Goal: Ask a question

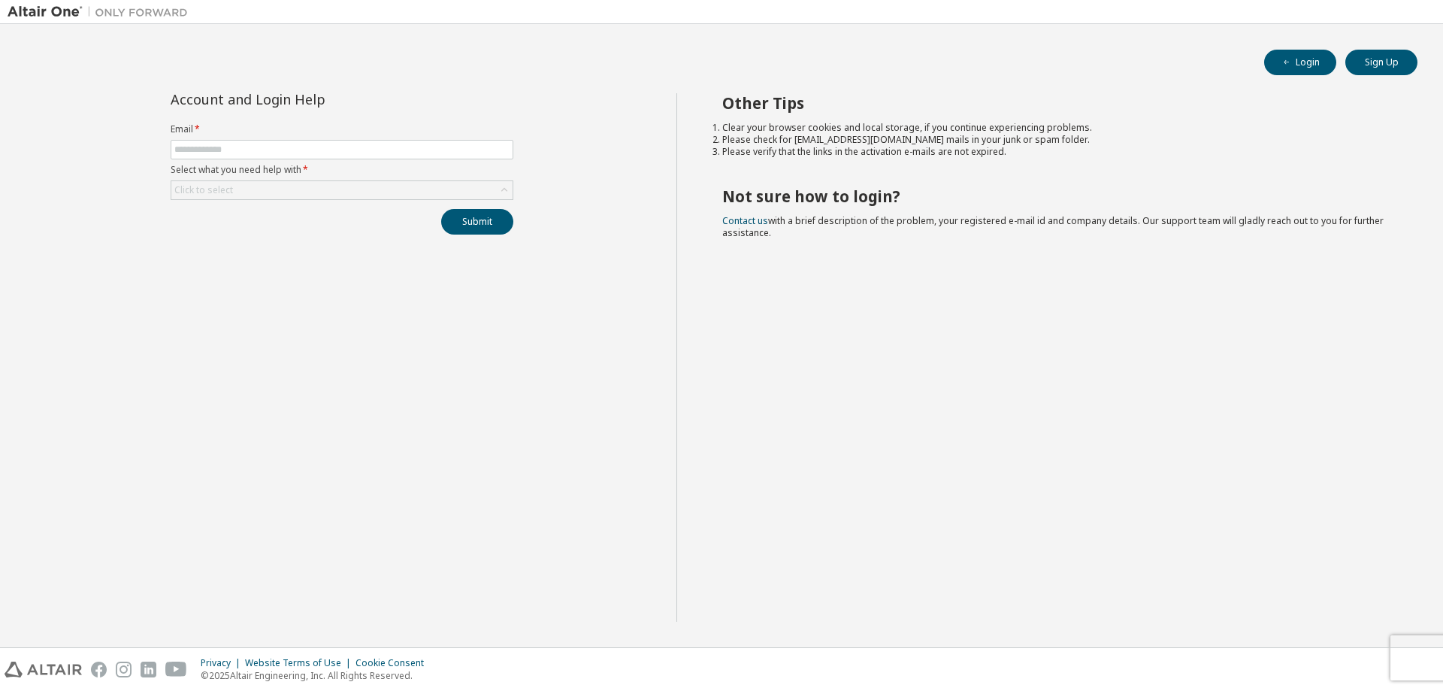
click at [263, 164] on label "Select what you need help with *" at bounding box center [342, 170] width 343 height 12
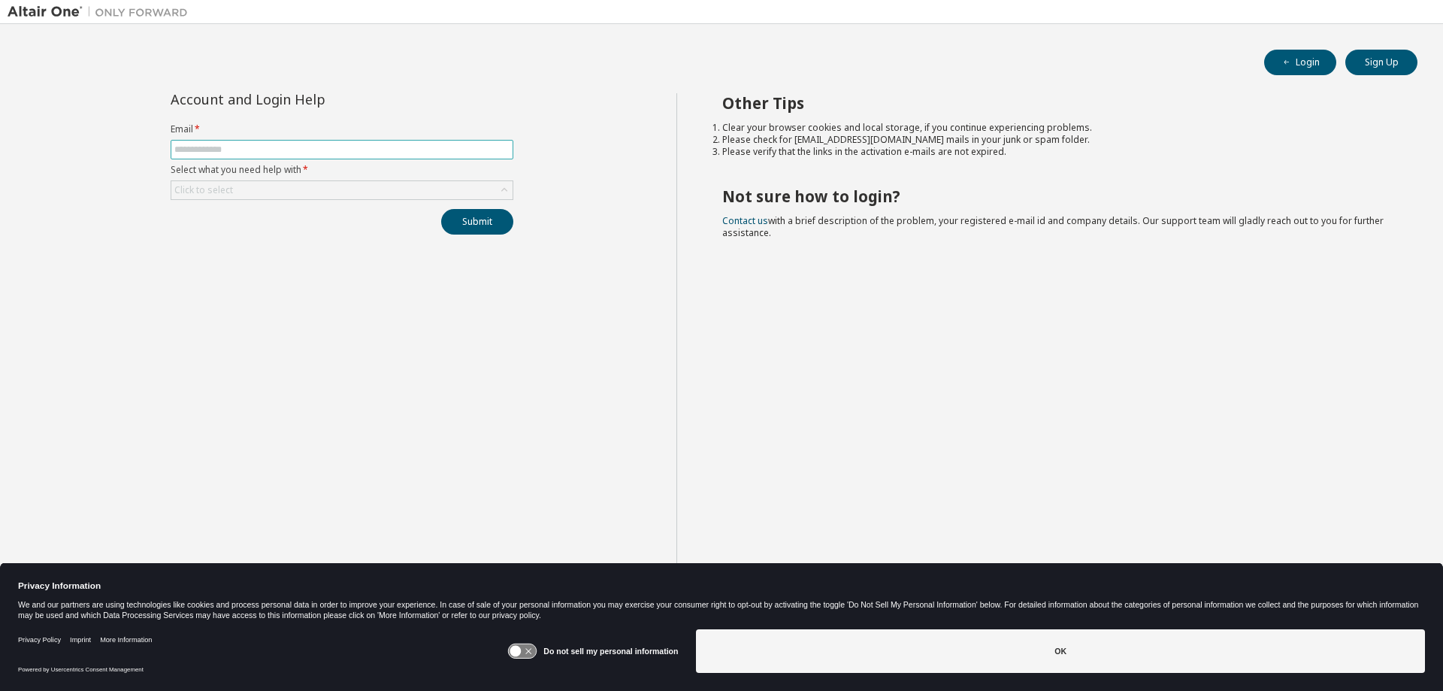
click at [254, 152] on input "text" at bounding box center [341, 150] width 335 height 12
click at [259, 153] on input "text" at bounding box center [341, 150] width 335 height 12
click at [258, 150] on input "text" at bounding box center [341, 150] width 335 height 12
type input "**********"
click at [280, 195] on div "Click to select" at bounding box center [341, 190] width 341 height 18
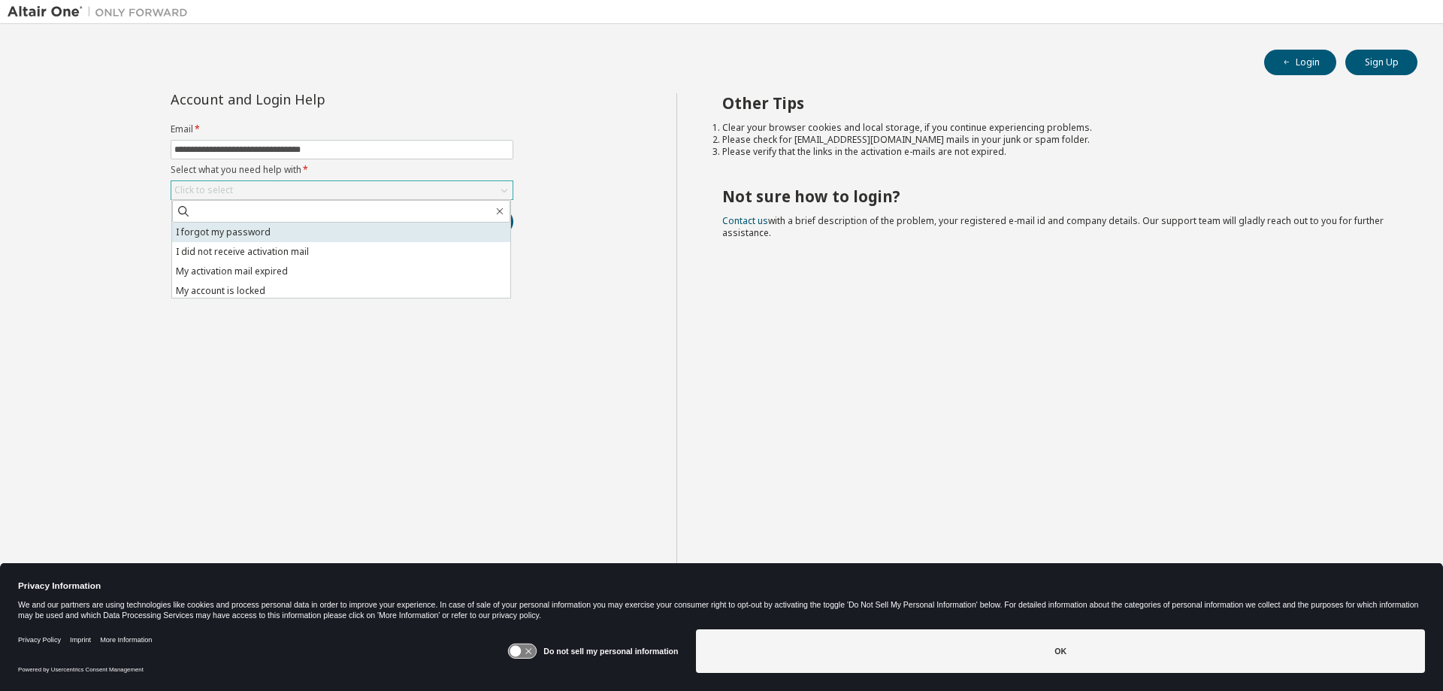
click at [254, 235] on li "I forgot my password" at bounding box center [341, 232] width 338 height 20
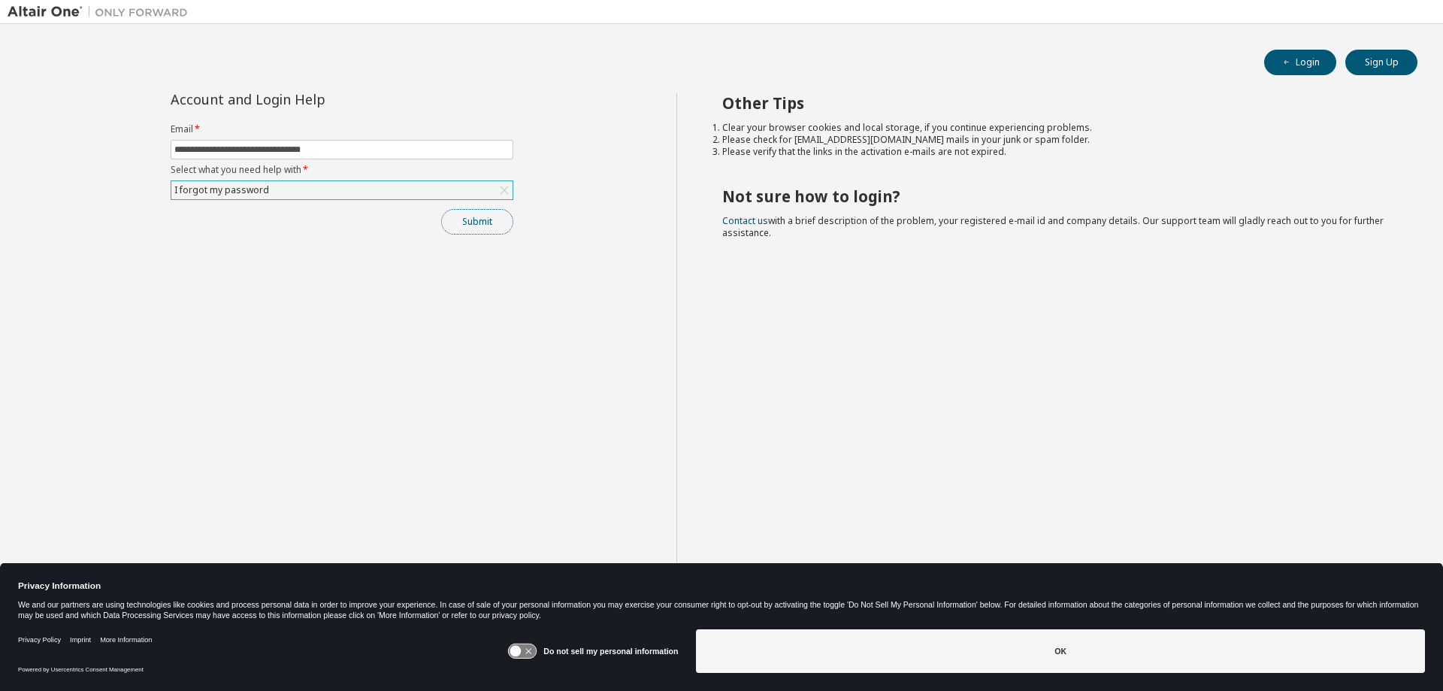
click at [466, 226] on button "Submit" at bounding box center [477, 222] width 72 height 26
drag, startPoint x: 713, startPoint y: 376, endPoint x: 705, endPoint y: 371, distance: 9.8
click at [713, 375] on div "Other Tips Clear your browser cookies and local storage, if you continue experi…" at bounding box center [1056, 357] width 760 height 528
click at [474, 222] on button "Submit" at bounding box center [477, 222] width 72 height 26
